Goal: Transaction & Acquisition: Purchase product/service

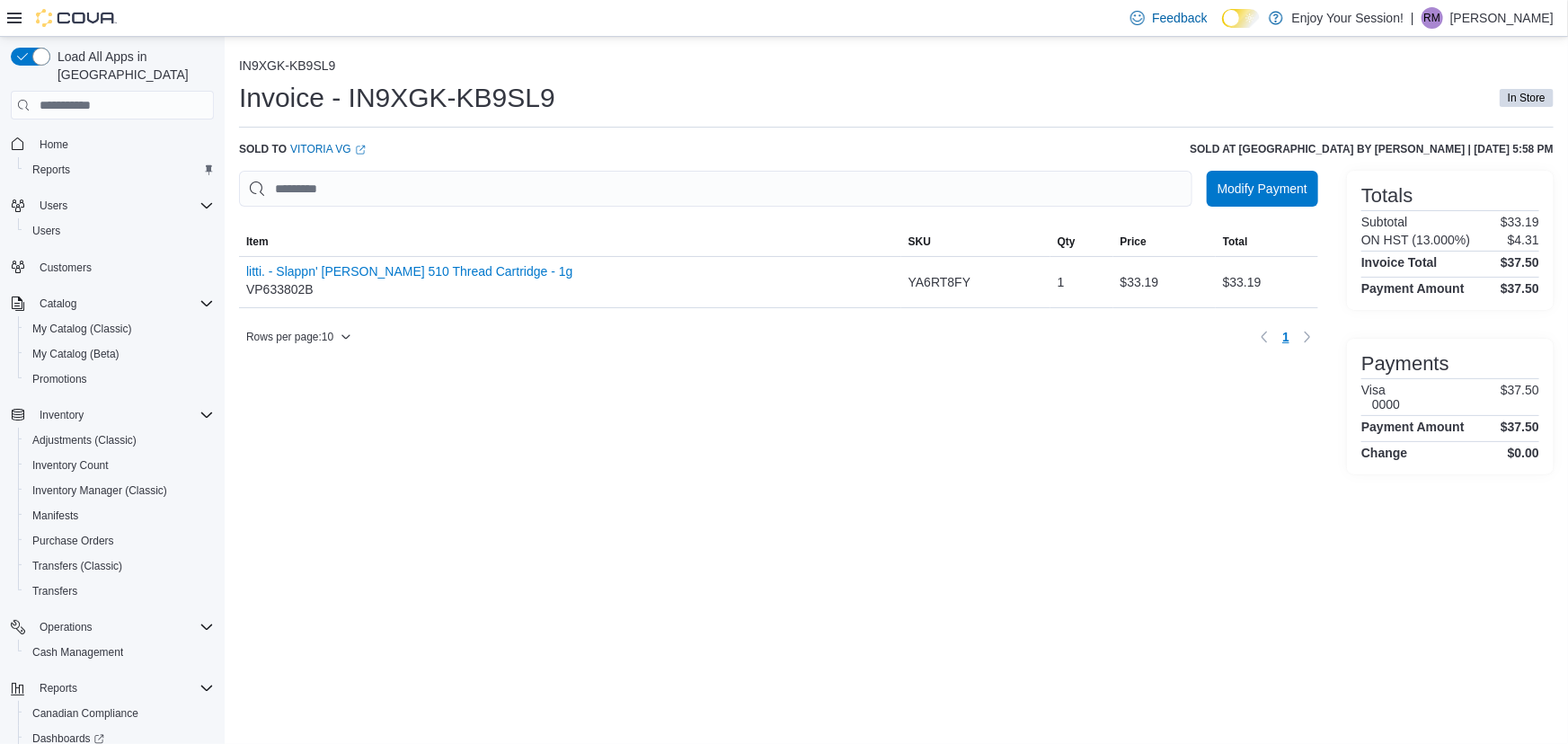
click at [88, 127] on div "Home Reports" at bounding box center [112, 156] width 203 height 58
click at [89, 132] on span "Home" at bounding box center [122, 143] width 182 height 23
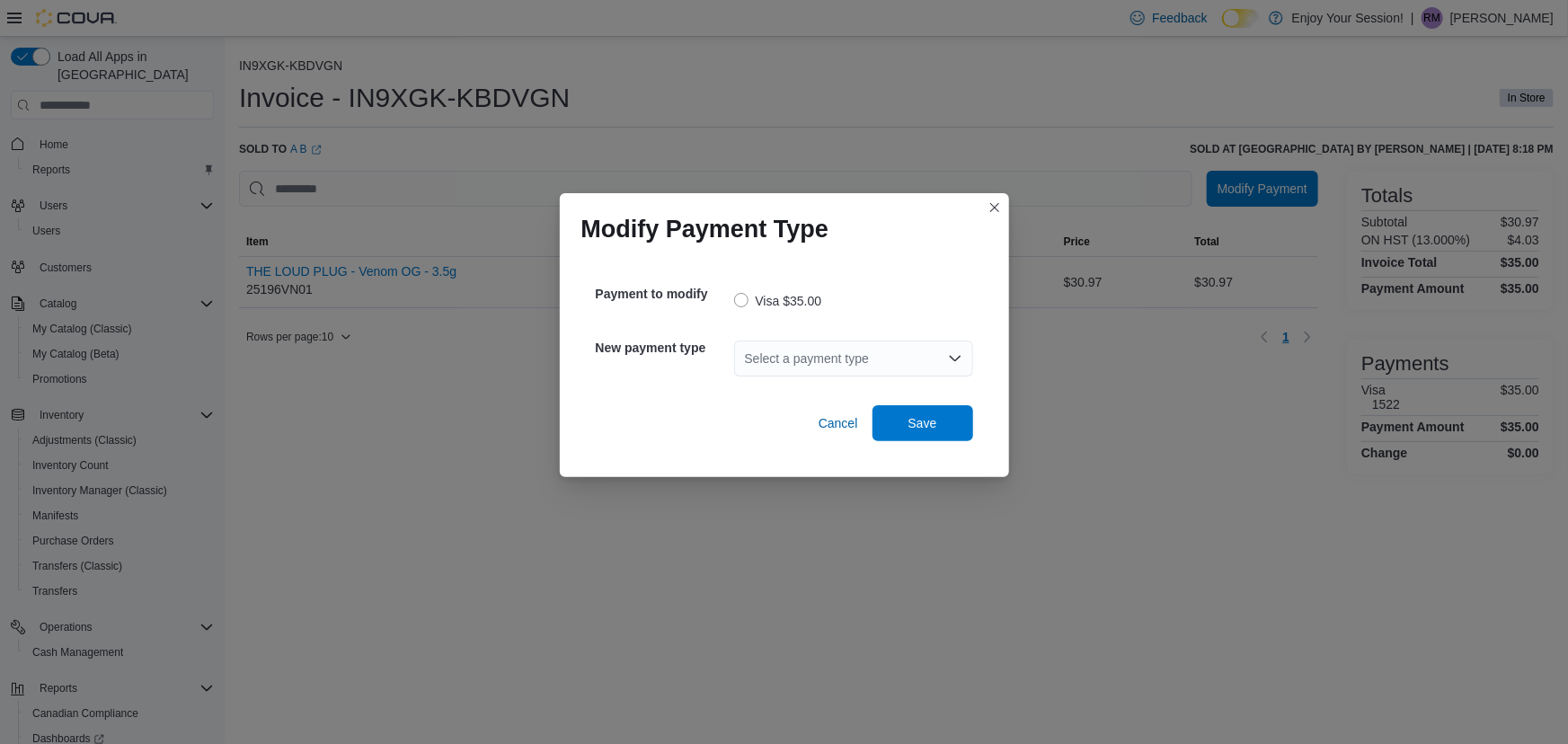
drag, startPoint x: 839, startPoint y: 326, endPoint x: 842, endPoint y: 340, distance: 14.3
click at [842, 340] on div "New payment type Select a payment type" at bounding box center [784, 358] width 378 height 65
click at [832, 352] on div "Select a payment type" at bounding box center [854, 359] width 239 height 36
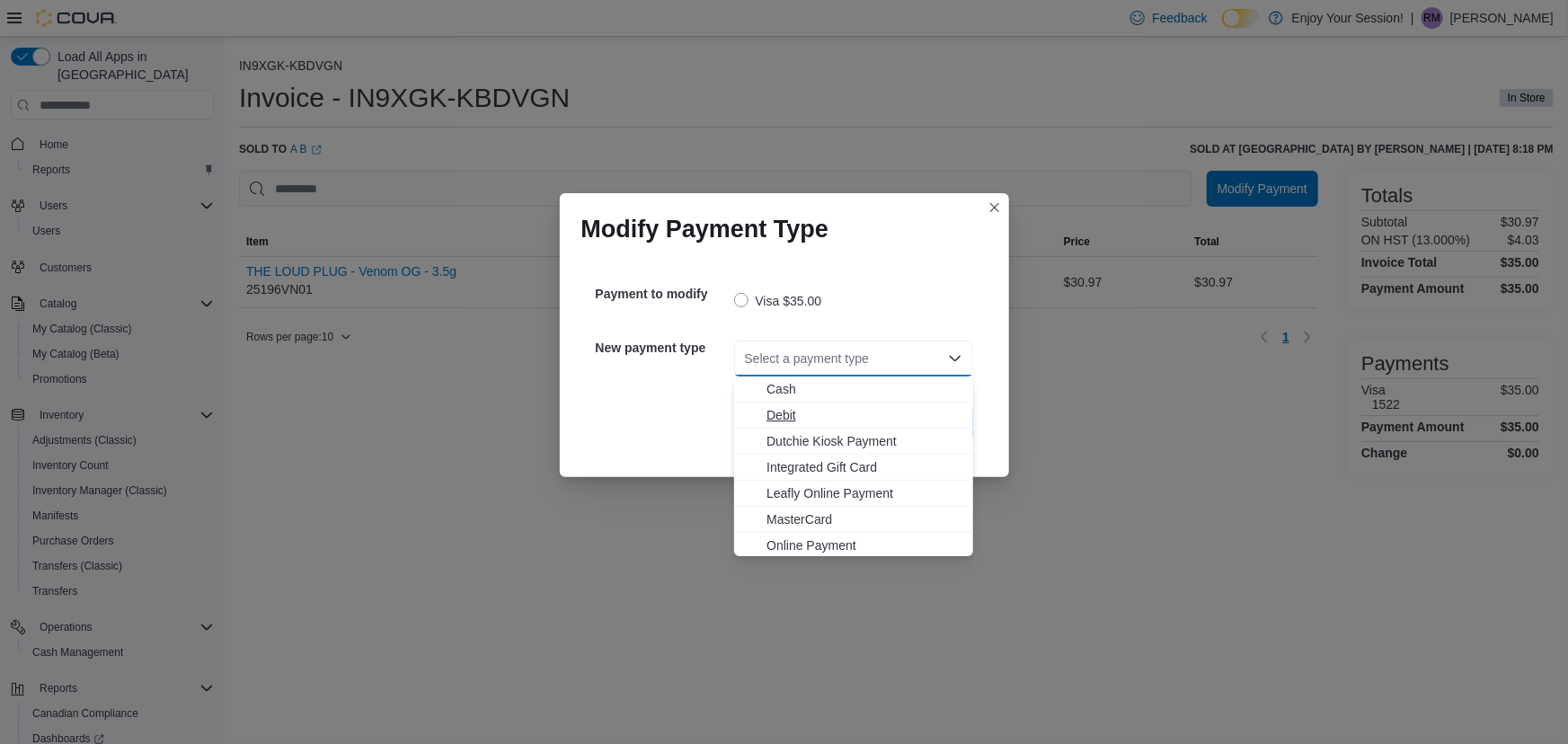
click at [787, 421] on span "Debit" at bounding box center [865, 414] width 196 height 18
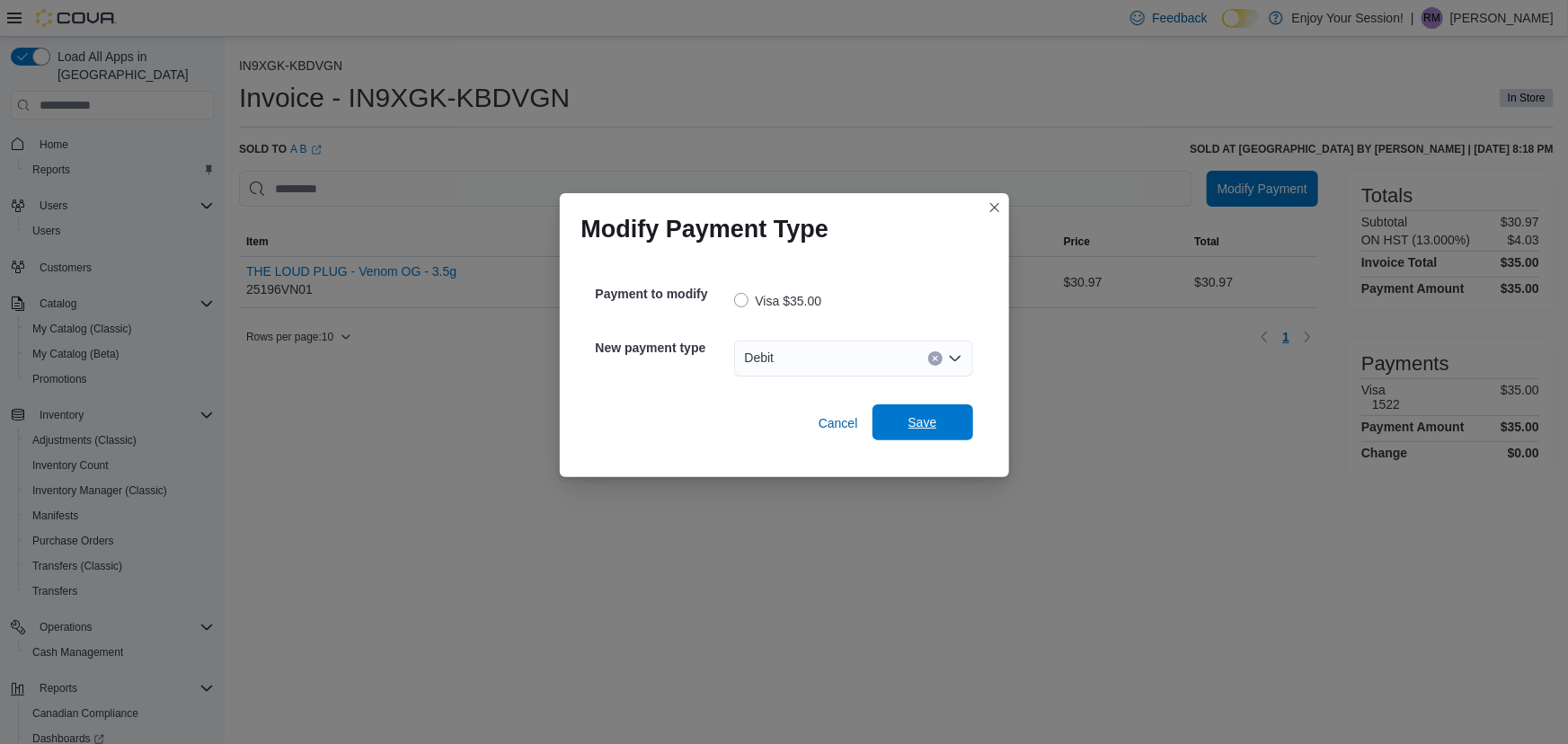
click at [929, 416] on span "Save" at bounding box center [923, 422] width 29 height 18
